Goal: Task Accomplishment & Management: Use online tool/utility

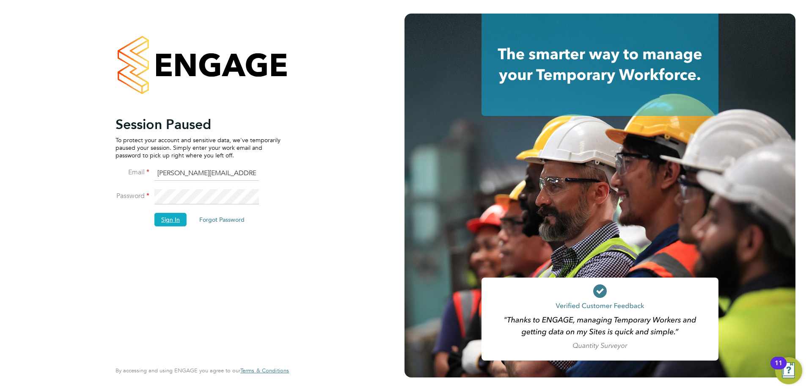
click at [165, 224] on button "Sign In" at bounding box center [170, 220] width 32 height 14
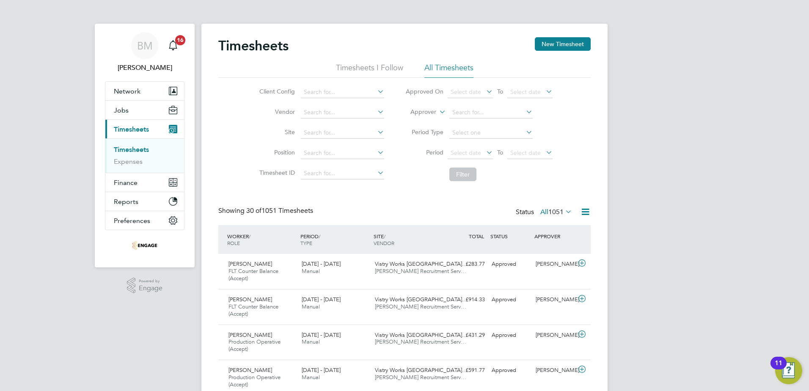
click at [484, 153] on icon at bounding box center [484, 152] width 0 height 12
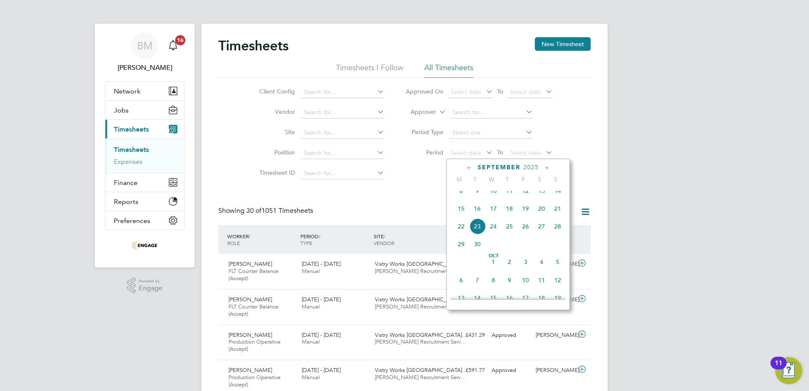
click at [461, 215] on span "15" at bounding box center [461, 208] width 16 height 16
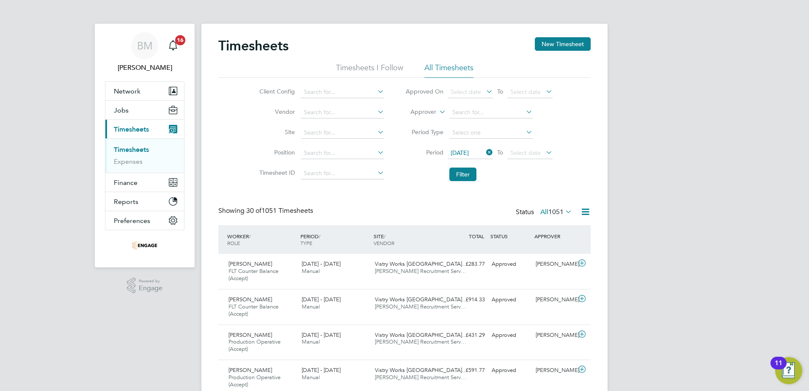
click at [544, 154] on icon at bounding box center [544, 152] width 0 height 12
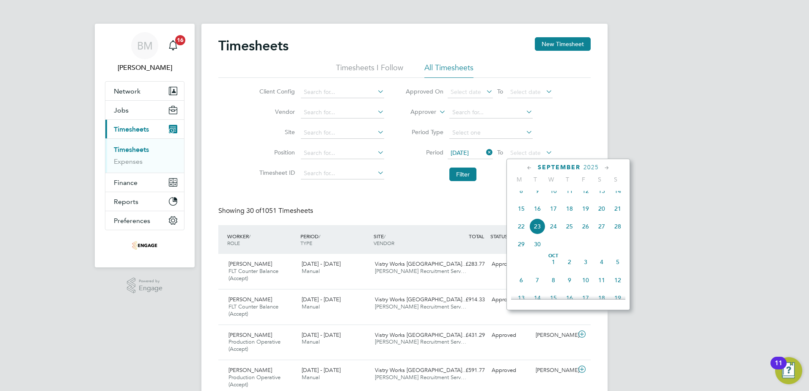
click at [618, 213] on span "21" at bounding box center [617, 208] width 16 height 16
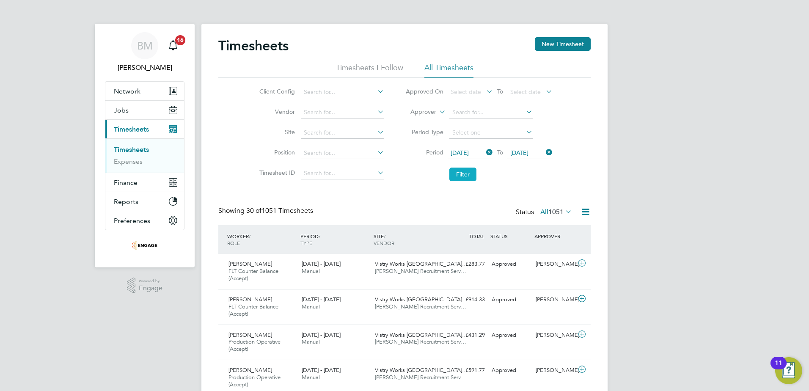
click at [461, 173] on button "Filter" at bounding box center [462, 174] width 27 height 14
click at [580, 209] on icon at bounding box center [585, 211] width 11 height 11
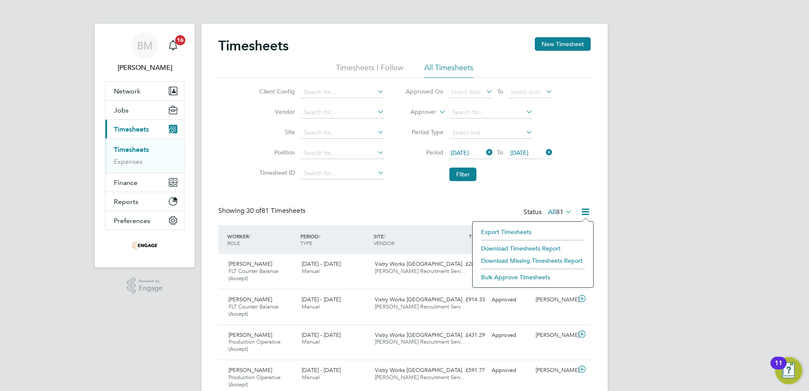
click at [563, 246] on li "Download Timesheets Report" at bounding box center [533, 248] width 112 height 12
